Goal: Transaction & Acquisition: Purchase product/service

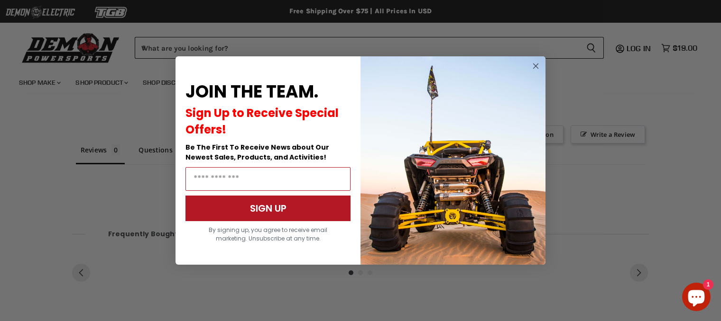
scroll to position [532, 0]
